Goal: Obtain resource: Obtain resource

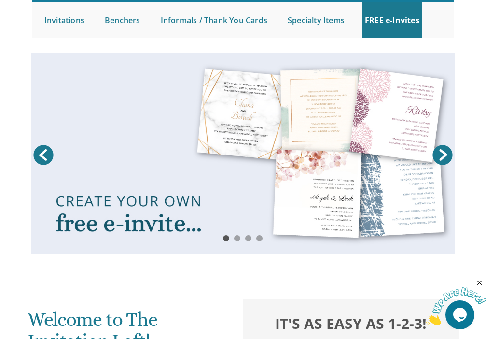
scroll to position [96, 0]
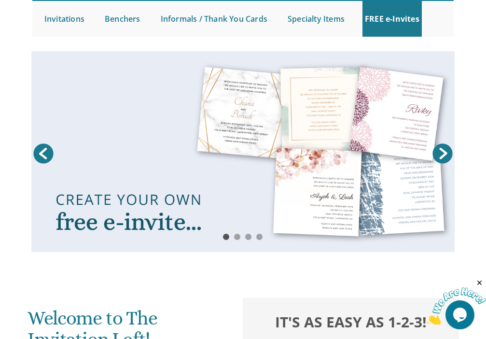
click at [277, 211] on link at bounding box center [242, 151] width 423 height 201
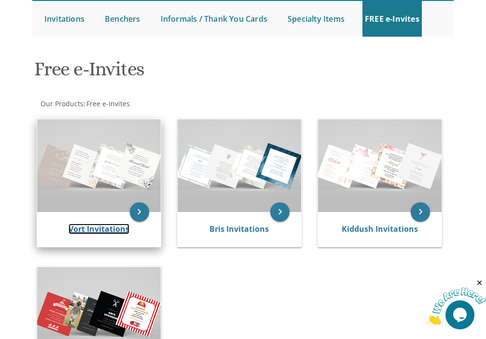
click at [88, 227] on link "Vort Invitations" at bounding box center [99, 228] width 61 height 11
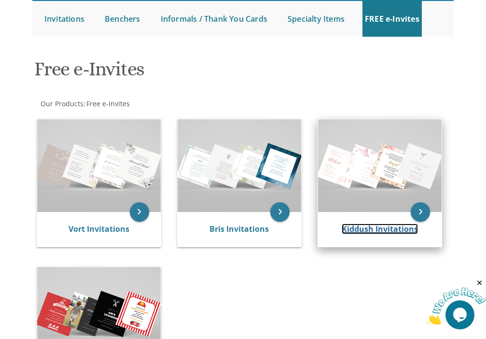
click at [384, 230] on link "Kiddush Invitations" at bounding box center [380, 228] width 76 height 11
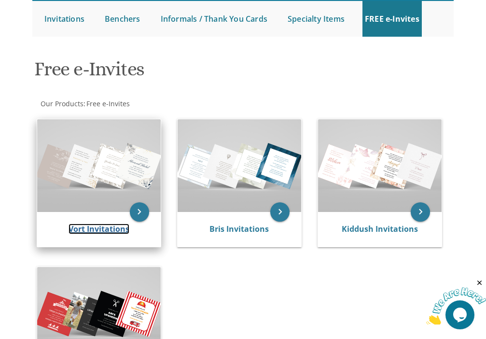
click at [84, 226] on link "Vort Invitations" at bounding box center [99, 228] width 61 height 11
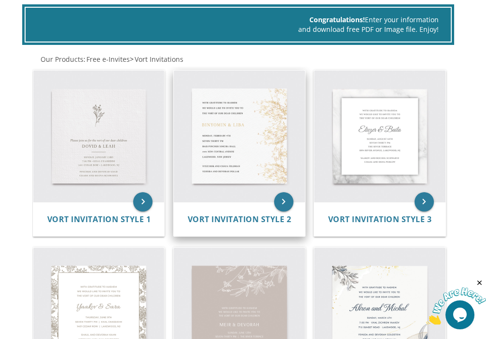
scroll to position [193, 0]
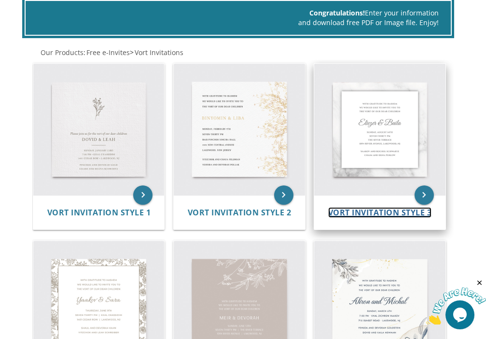
click at [393, 210] on span "Vort Invitation Style 3" at bounding box center [380, 212] width 104 height 11
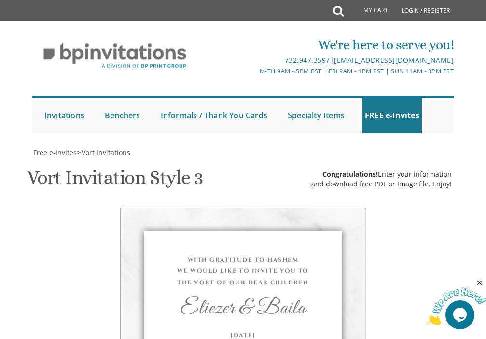
scroll to position [388, 0]
drag, startPoint x: 243, startPoint y: 211, endPoint x: 135, endPoint y: 210, distance: 107.6
type textarea "Eli"
drag, startPoint x: 303, startPoint y: 268, endPoint x: 180, endPoint y: 239, distance: 126.5
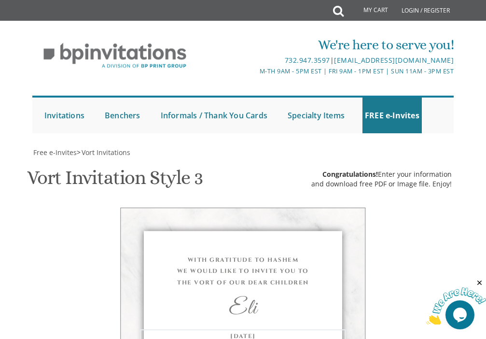
drag, startPoint x: 289, startPoint y: 164, endPoint x: 165, endPoint y: 135, distance: 126.8
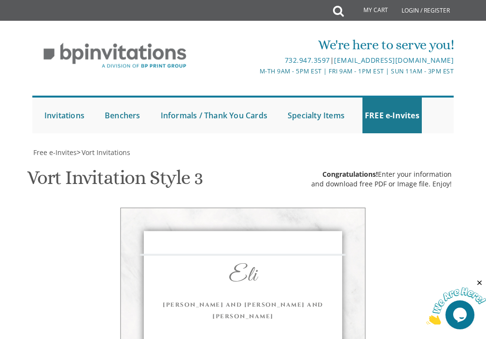
scroll to position [353, 0]
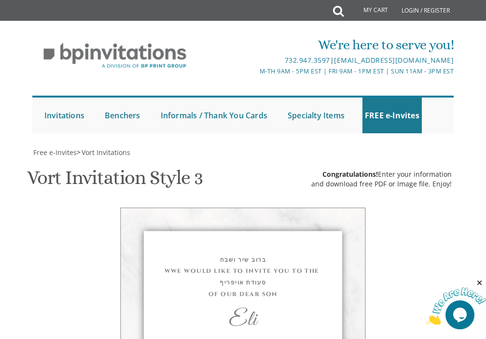
type textarea "ברוב שיר ושבח We would like to invite you to the סעודת אויפריף of our dear son"
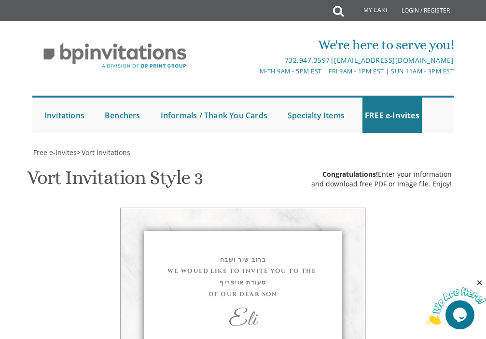
drag, startPoint x: 290, startPoint y: 266, endPoint x: 306, endPoint y: 282, distance: 22.5
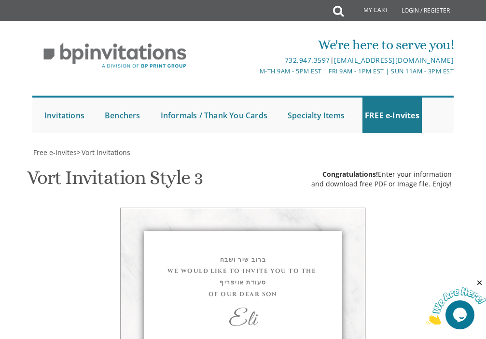
type textarea "אי"ה שבת פרשת בראשית Oct 18, at the Lipschitz Hall 5000 - 14th Ave it would be …"
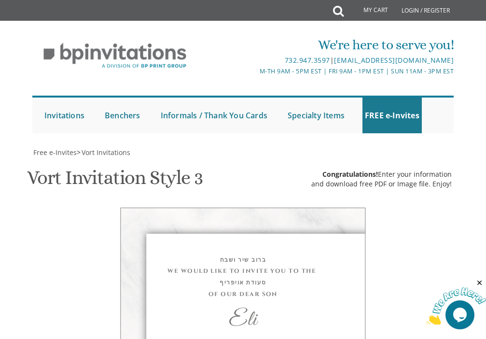
scroll to position [420, 0]
drag, startPoint x: 271, startPoint y: 301, endPoint x: 167, endPoint y: 298, distance: 104.2
type textarea "Lazer & Ruchy Katz"
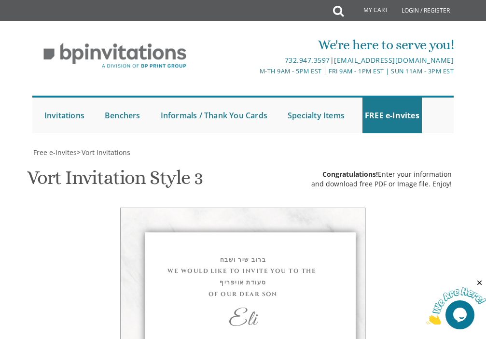
scroll to position [495, 0]
type input "kefcorp@aol.com"
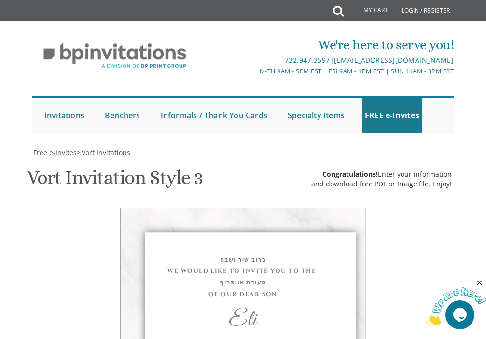
scroll to position [553, 0]
type textarea "Yumi & [PERSON_NAME]"
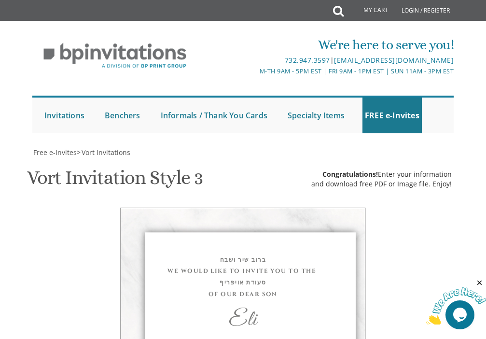
scroll to position [553, 0]
click at [433, 282] on div at bounding box center [456, 301] width 60 height 47
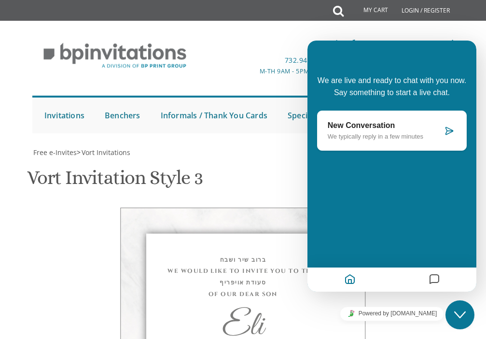
scroll to position [10, 0]
click at [451, 132] on icon at bounding box center [449, 131] width 10 height 10
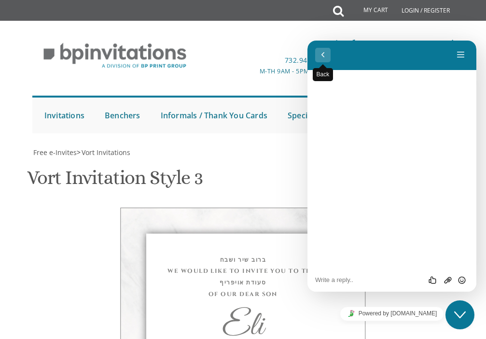
click at [324, 54] on button "Back" at bounding box center [322, 55] width 15 height 14
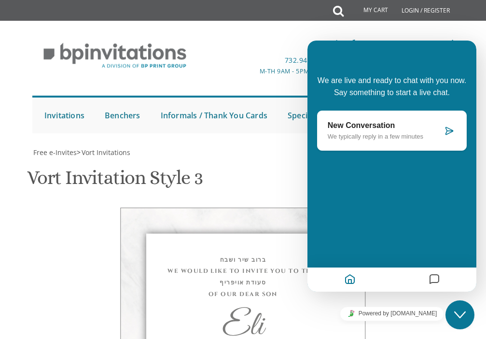
click at [325, 54] on div "We are live and ready to chat with you now. Say something to start a live chat.…" at bounding box center [391, 166] width 169 height 251
click at [326, 54] on div "We are live and ready to chat with you now. Say something to start a live chat.…" at bounding box center [391, 166] width 169 height 251
select select "80px"
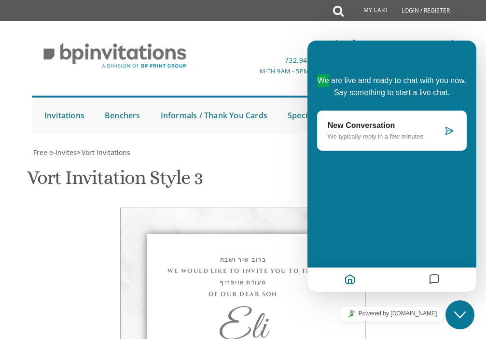
drag, startPoint x: 204, startPoint y: 218, endPoint x: 179, endPoint y: 238, distance: 31.9
type textarea "Yumi & [PERSON_NAME]"
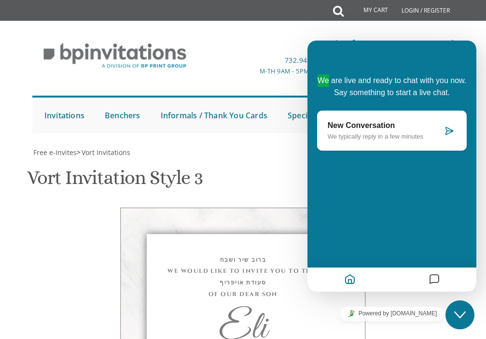
drag, startPoint x: 389, startPoint y: 278, endPoint x: 435, endPoint y: 183, distance: 105.5
click at [435, 183] on div "We are live and ready to chat with you now. Say something to start a live chat.…" at bounding box center [391, 134] width 169 height 130
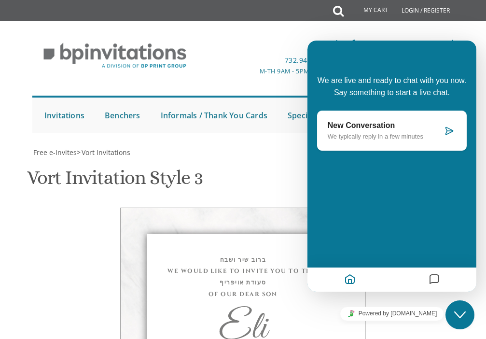
click at [435, 183] on div "We are live and ready to chat with you now. Say something to start a live chat.…" at bounding box center [391, 134] width 169 height 130
click at [434, 277] on icon "Messages" at bounding box center [434, 279] width 12 height 19
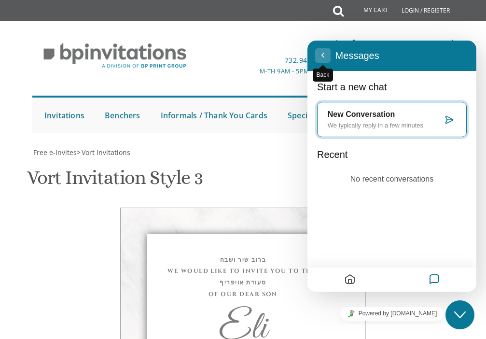
click at [324, 52] on button "Back" at bounding box center [322, 55] width 15 height 14
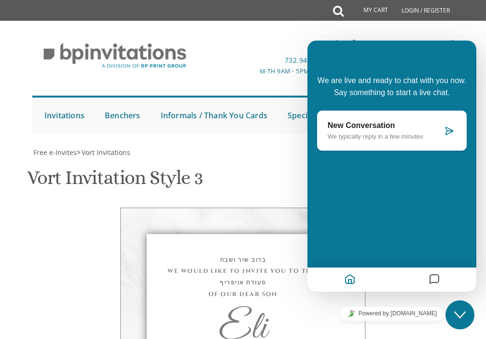
drag, startPoint x: 323, startPoint y: 57, endPoint x: 362, endPoint y: 52, distance: 39.4
click at [323, 57] on div "We are live and ready to chat with you now. Say something to start a live chat.…" at bounding box center [391, 166] width 169 height 251
drag, startPoint x: 391, startPoint y: 49, endPoint x: 357, endPoint y: 96, distance: 57.7
click at [329, 71] on div "We are live and ready to chat with you now. Say something to start a live chat.…" at bounding box center [391, 166] width 169 height 251
drag, startPoint x: 123, startPoint y: 143, endPoint x: 483, endPoint y: 45, distance: 372.6
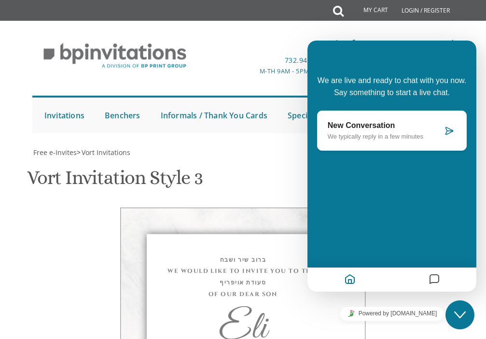
drag, startPoint x: 777, startPoint y: 80, endPoint x: 462, endPoint y: 41, distance: 318.0
click at [470, 41] on div "Back Rate this chat Upload File Insert emoji We are live and ready to chat with…" at bounding box center [391, 166] width 169 height 251
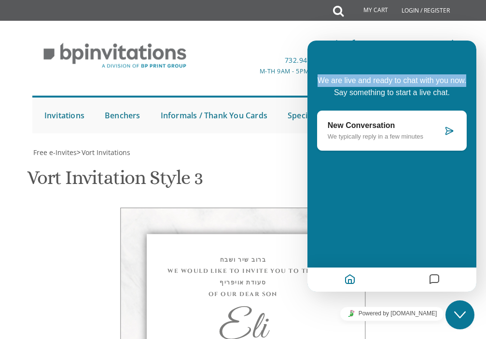
scroll to position [310, 0]
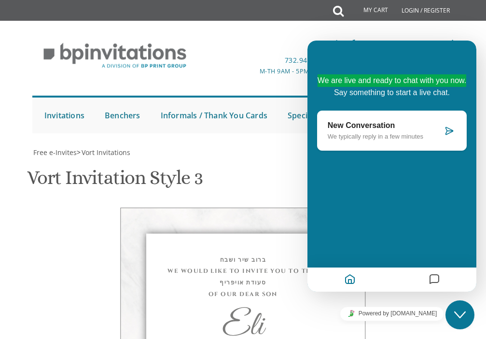
scroll to position [311, 0]
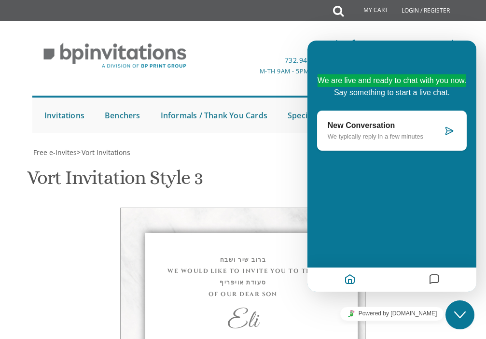
click at [384, 300] on div "ברוב שיר ושבח We would like to invite you to the סעודת אויפריף of our dear son …" at bounding box center [242, 336] width 413 height 258
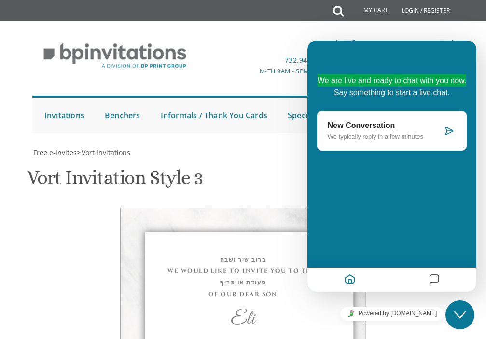
click at [458, 313] on icon "Close Chat This icon closes the chat window." at bounding box center [460, 315] width 12 height 12
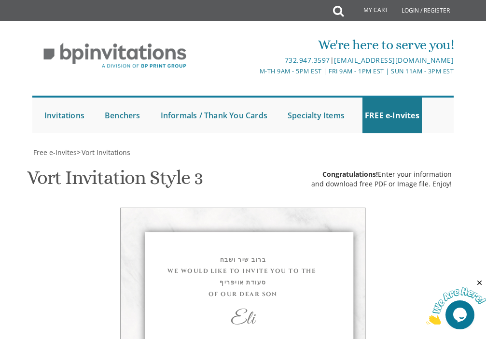
scroll to position [338, 0]
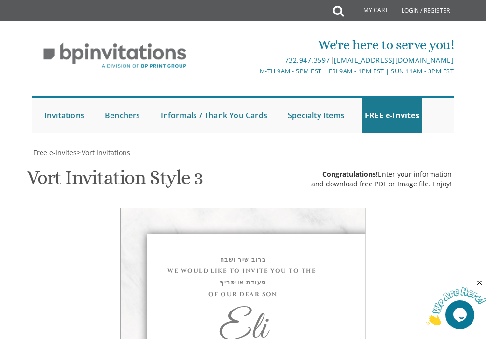
select select "40px"
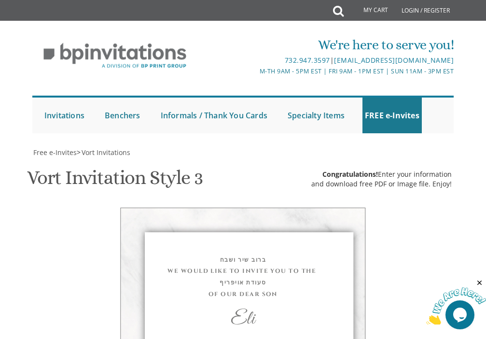
scroll to position [145, 0]
drag, startPoint x: 153, startPoint y: 115, endPoint x: 215, endPoint y: 125, distance: 62.6
click at [143, 254] on div "ברוב שיר ושבח We would like to invite you to the סעודת אויפריף of our dear son" at bounding box center [243, 277] width 206 height 46
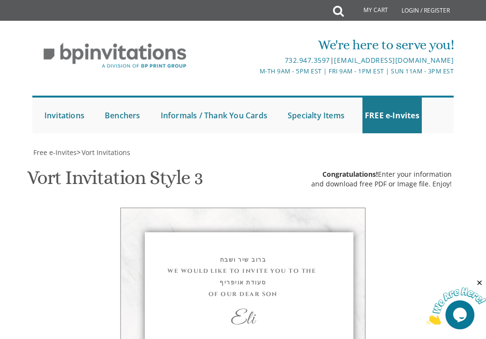
scroll to position [0, 0]
click at [160, 183] on h1 "Vort Invitation Style 3 SKU: vort3" at bounding box center [114, 181] width 175 height 28
click at [115, 181] on h1 "Vort Invitation Style 3 SKU: vort3" at bounding box center [114, 181] width 175 height 28
click at [100, 153] on span "Vort Invitations" at bounding box center [106, 152] width 49 height 9
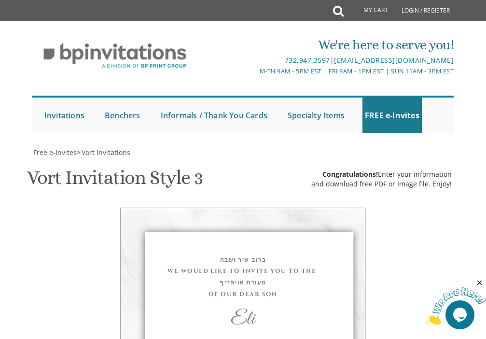
drag, startPoint x: 159, startPoint y: 172, endPoint x: 367, endPoint y: 203, distance: 210.2
click at [367, 207] on div "ברוב שיר ושבח We would like to invite you to the סעודת אויפריף of our dear son …" at bounding box center [242, 336] width 413 height 258
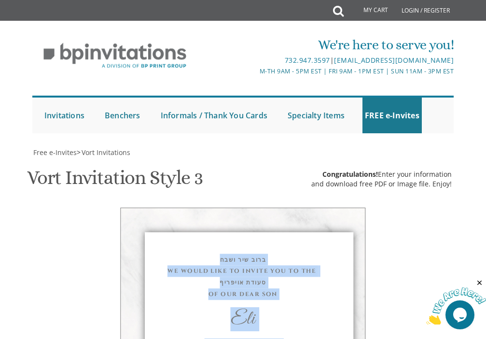
drag, startPoint x: 285, startPoint y: 280, endPoint x: 184, endPoint y: 111, distance: 197.1
click at [184, 207] on div "ברוב שיר ושבח We would like to invite you to the סעודת אויפריף of our dear son …" at bounding box center [242, 336] width 245 height 258
copy div "ברוב שיר ושבח We would like to invite you to the סעודת אויפריף of our dear son …"
click at [433, 207] on div "ברוב שיר ושבח We would like to invite you to the סעודת אויפריף of our dear son …" at bounding box center [242, 336] width 413 height 258
drag, startPoint x: 413, startPoint y: 212, endPoint x: 395, endPoint y: 220, distance: 19.8
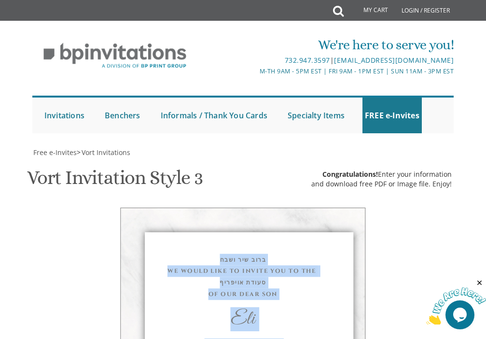
click at [413, 212] on div "ברוב שיר ושבח We would like to invite you to the סעודת אויפריף of our dear son …" at bounding box center [242, 336] width 413 height 258
click at [325, 274] on div "ברוב שיר ושבח We would like to invite you to the סעודת אויפריף of our dear son …" at bounding box center [242, 336] width 245 height 258
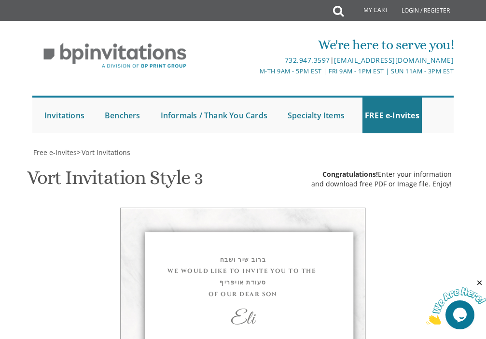
scroll to position [48, 0]
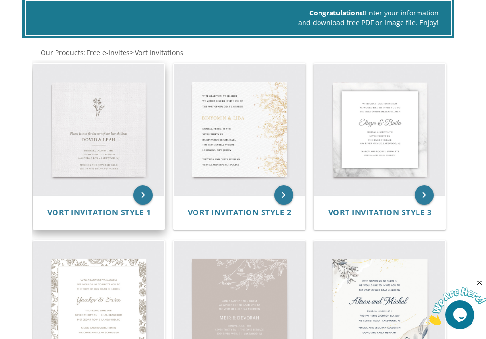
click at [99, 151] on img at bounding box center [98, 129] width 131 height 131
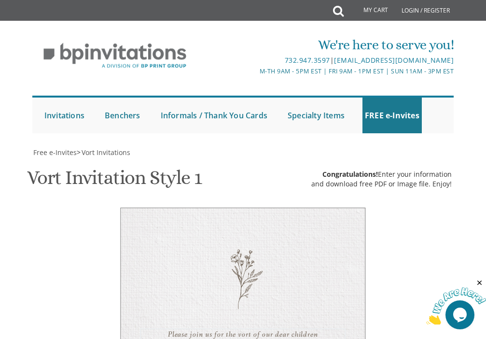
scroll to position [339, 0]
drag, startPoint x: 336, startPoint y: 201, endPoint x: 32, endPoint y: 206, distance: 304.0
paste textarea "ברוב שיר ושבח We would like to invite you to the סעודת אויפריף of our dear son …"
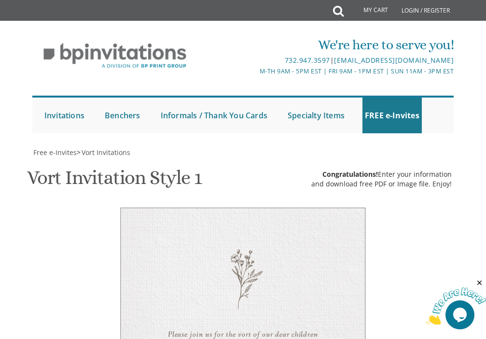
type textarea "ברוב שיר ושבח We would like to invite you to the סעודת אויפריף of our dear son"
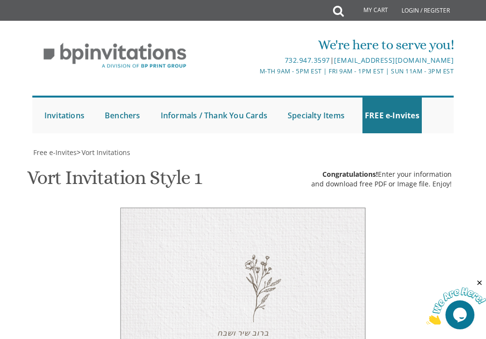
drag, startPoint x: 247, startPoint y: 256, endPoint x: 101, endPoint y: 259, distance: 145.7
type textarea "Eli"
drag, startPoint x: 294, startPoint y: 189, endPoint x: 132, endPoint y: 193, distance: 162.1
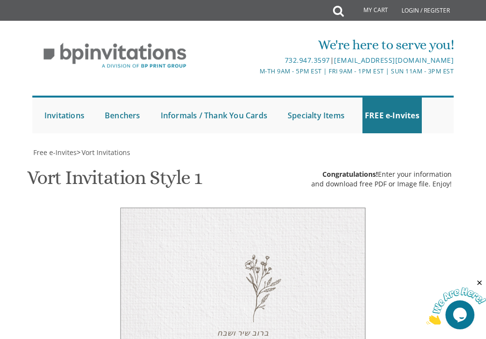
paste textarea "ברוב שיר ושבח We would like to invite you to the סעודת אויפריף of our dear son …"
drag, startPoint x: 235, startPoint y: 187, endPoint x: 182, endPoint y: 156, distance: 61.6
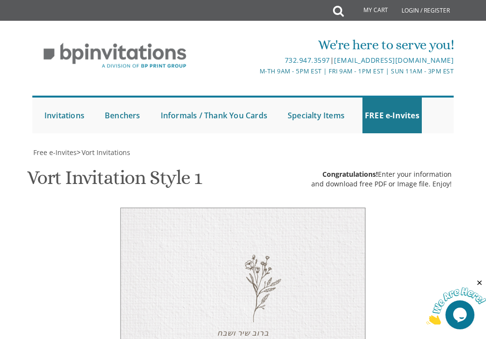
scroll to position [2, 0]
drag, startPoint x: 210, startPoint y: 185, endPoint x: 230, endPoint y: 299, distance: 115.6
drag, startPoint x: 251, startPoint y: 94, endPoint x: 144, endPoint y: 90, distance: 106.7
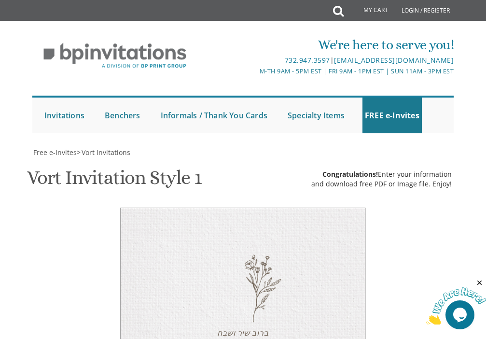
type textarea "אי"ה שבת פרשת בראשית Oct 18, at the Lipschitz Hall 5000 - 14th Ave it would be …"
drag, startPoint x: 257, startPoint y: 124, endPoint x: 251, endPoint y: 262, distance: 138.1
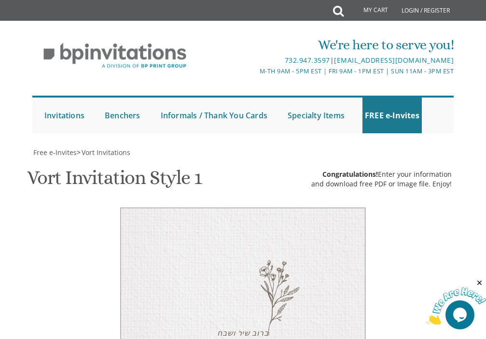
type textarea "Yumi & [PERSON_NAME]"
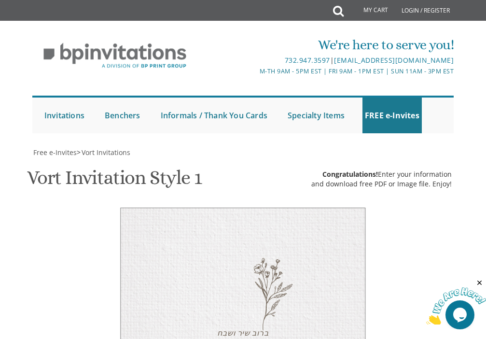
type input "kefcorp@aol.com"
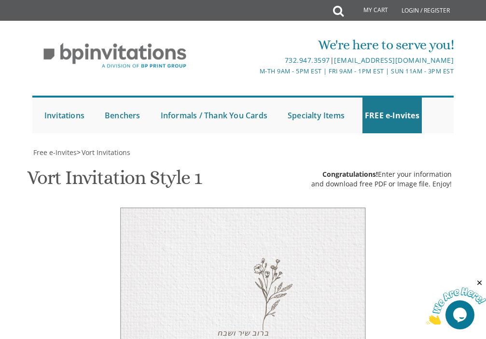
select select "80px"
drag, startPoint x: 245, startPoint y: 297, endPoint x: 179, endPoint y: 301, distance: 65.8
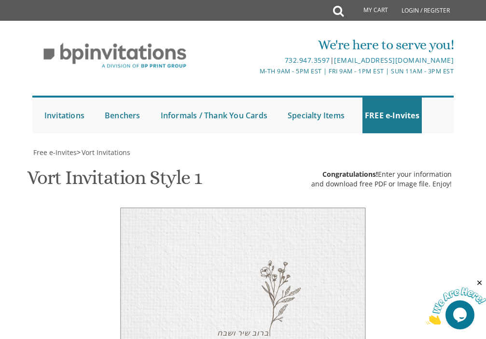
type textarea "אי"ה שבת פרשת בראשית [DATE], at the [PERSON_NAME][GEOGRAPHIC_DATA] [STREET_ADDR…"
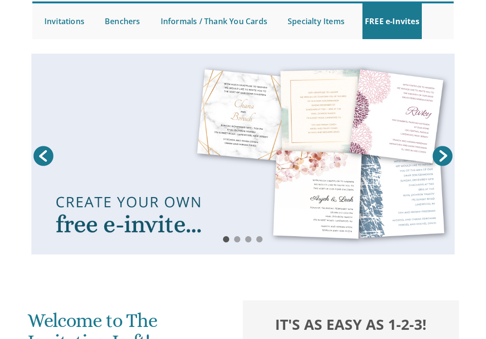
scroll to position [96, 0]
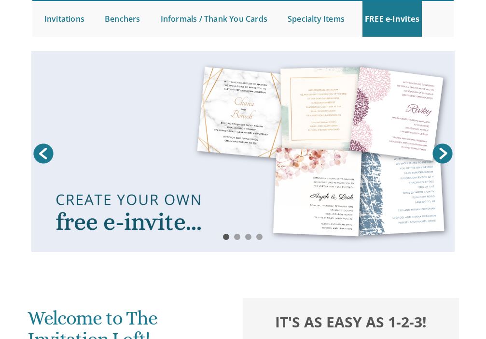
click at [258, 230] on link at bounding box center [242, 151] width 423 height 201
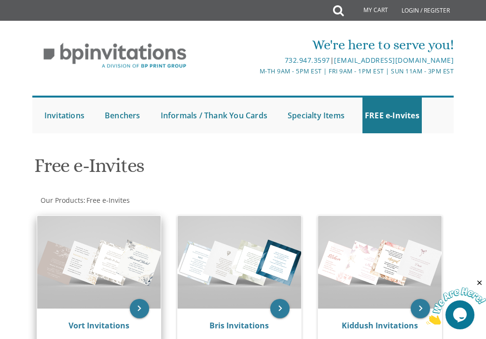
click at [117, 305] on img at bounding box center [98, 262] width 123 height 93
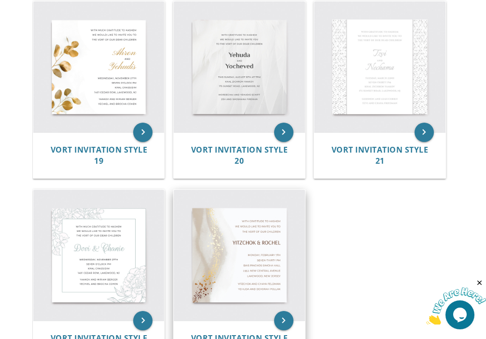
scroll to position [1351, 0]
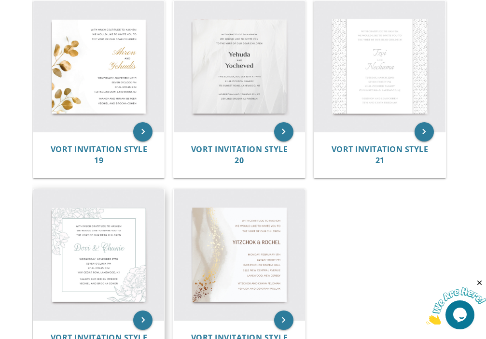
click at [99, 281] on img at bounding box center [98, 254] width 131 height 131
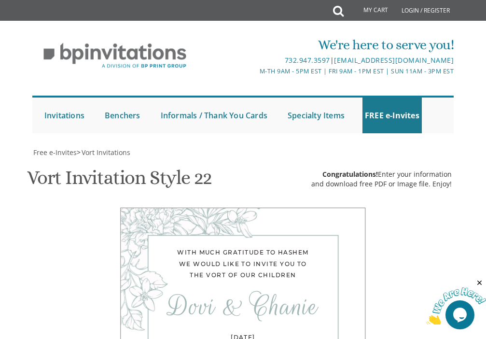
scroll to position [291, 0]
drag, startPoint x: 285, startPoint y: 264, endPoint x: 137, endPoint y: 228, distance: 152.1
paste textarea "ברוב שיר ושבח We would like to invite you to the סעודת אויפריף of our dear son …"
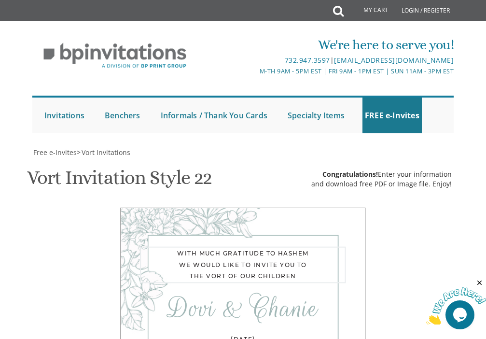
type textarea "ברוב שיר ושבח We would like to invite you to the סעודת אויפריף of our dear son"
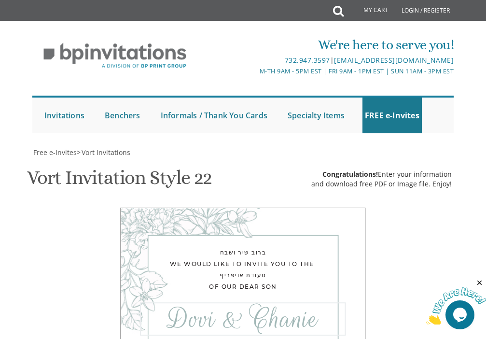
drag, startPoint x: 192, startPoint y: 315, endPoint x: 40, endPoint y: 322, distance: 152.1
type textarea "Eli"
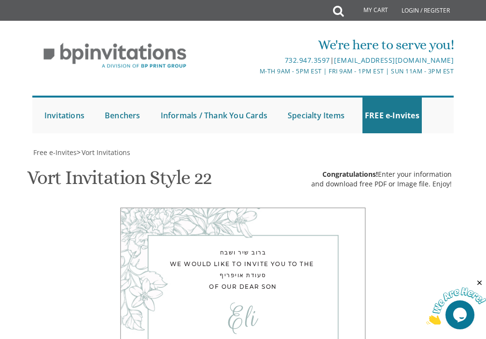
drag, startPoint x: 305, startPoint y: 230, endPoint x: 161, endPoint y: 186, distance: 150.9
paste textarea "ברוב שיר ושבח We would like to invite you to the סעודת אויפריף of our dear son …"
drag, startPoint x: 222, startPoint y: 226, endPoint x: 103, endPoint y: 231, distance: 118.8
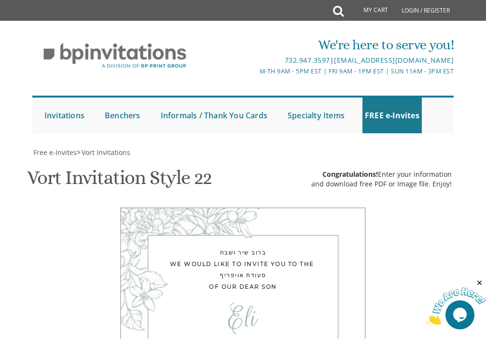
drag, startPoint x: 208, startPoint y: 205, endPoint x: 208, endPoint y: 214, distance: 8.7
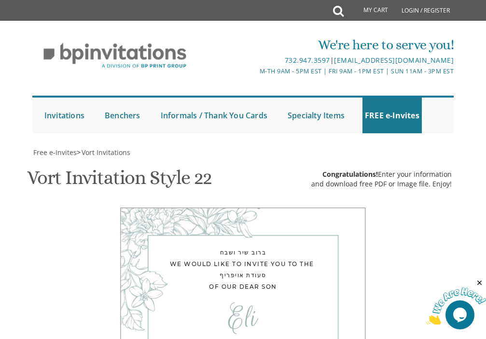
type textarea "אי"ה שבת פרשת בראשית [DATE], at the [PERSON_NAME][GEOGRAPHIC_DATA] [STREET_ADDR…"
drag, startPoint x: 275, startPoint y: 264, endPoint x: 151, endPoint y: 272, distance: 123.8
type textarea "[PERSON_NAME] and [PERSON_NAME]"
drag, startPoint x: 257, startPoint y: 302, endPoint x: 9, endPoint y: 314, distance: 247.8
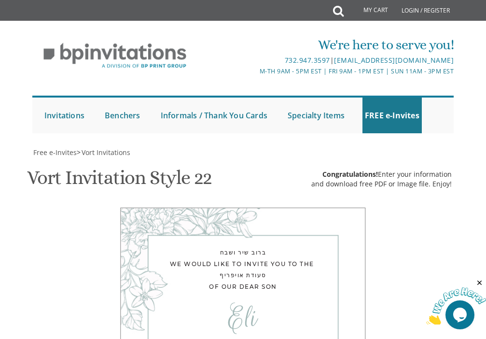
type textarea "Yumi & [PERSON_NAME]"
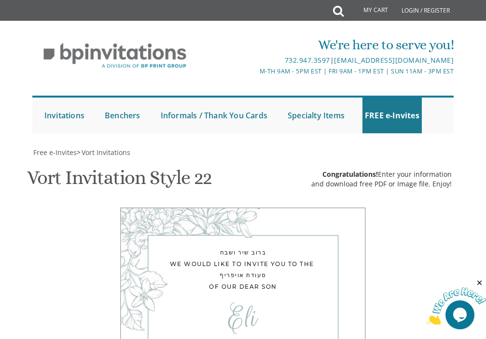
type input "[EMAIL_ADDRESS][DOMAIN_NAME]"
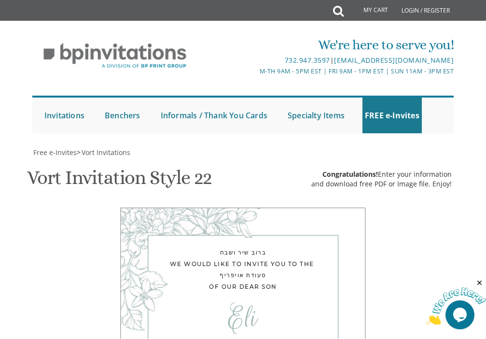
scroll to position [446, 0]
type textarea "אי"ה שבת פרשת בראשית [DATE], at the [PERSON_NAME][GEOGRAPHIC_DATA] [STREET_ADDR…"
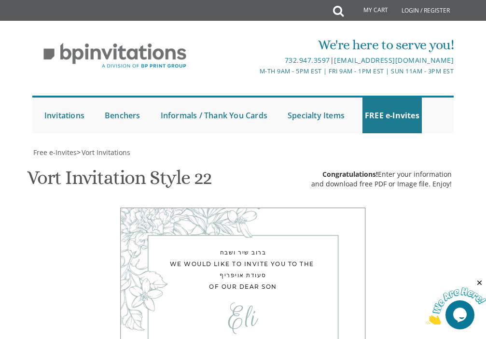
scroll to position [30, 0]
type textarea "Yumi & [PERSON_NAME]"
drag, startPoint x: 220, startPoint y: 224, endPoint x: 224, endPoint y: 228, distance: 5.8
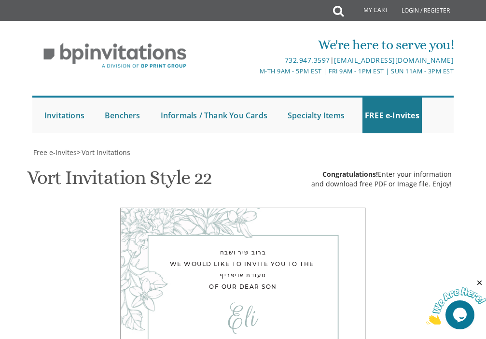
drag, startPoint x: 290, startPoint y: 167, endPoint x: 263, endPoint y: 167, distance: 27.5
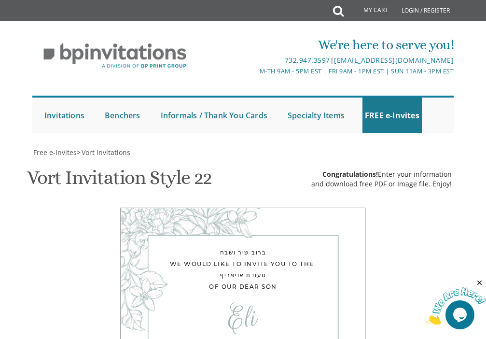
type textarea "[DATE], אי"ה שבת פרשת בראשית at the [PERSON_NAME][GEOGRAPHIC_DATA] [STREET_ADDR…"
drag, startPoint x: 214, startPoint y: 312, endPoint x: 225, endPoint y: 316, distance: 11.9
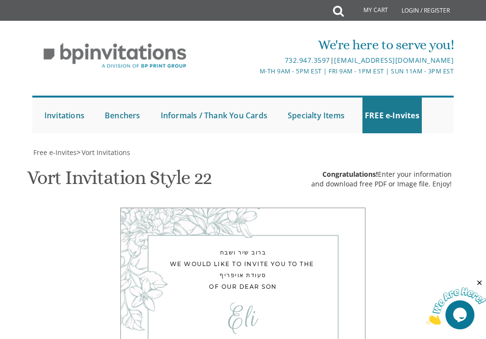
drag, startPoint x: 314, startPoint y: 214, endPoint x: 397, endPoint y: 255, distance: 93.4
click at [397, 255] on div "ברוב שיר ושבח We would like to invite you to the סעודת אויפריף of our dear son …" at bounding box center [242, 335] width 413 height 256
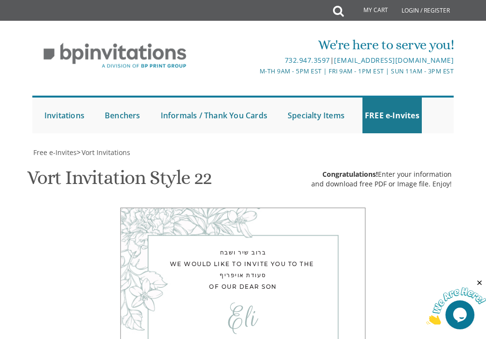
drag, startPoint x: 279, startPoint y: 218, endPoint x: 89, endPoint y: 172, distance: 196.0
click at [88, 207] on div "ברוב שיר ושבח We would like to invite you to the סעודת אויפריף of our dear son …" at bounding box center [242, 335] width 413 height 256
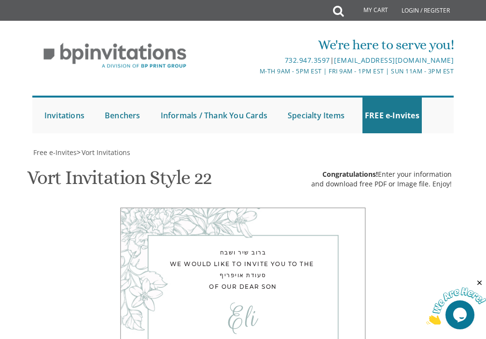
scroll to position [533, 0]
drag, startPoint x: 203, startPoint y: 167, endPoint x: 140, endPoint y: 168, distance: 62.7
type textarea "Lazer & [PERSON_NAME]"
